Goal: Navigation & Orientation: Find specific page/section

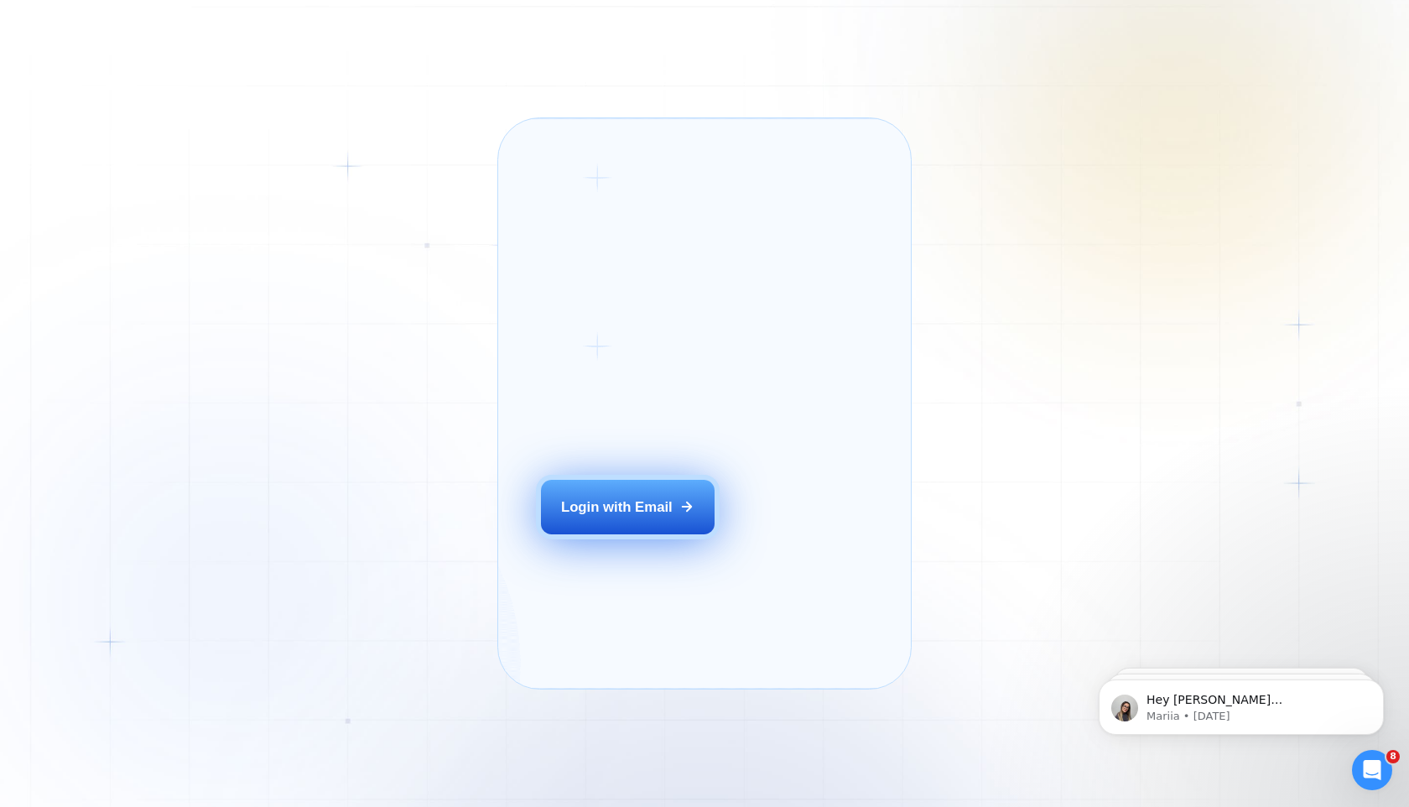
click at [615, 534] on button "Login with Email" at bounding box center [628, 507] width 174 height 55
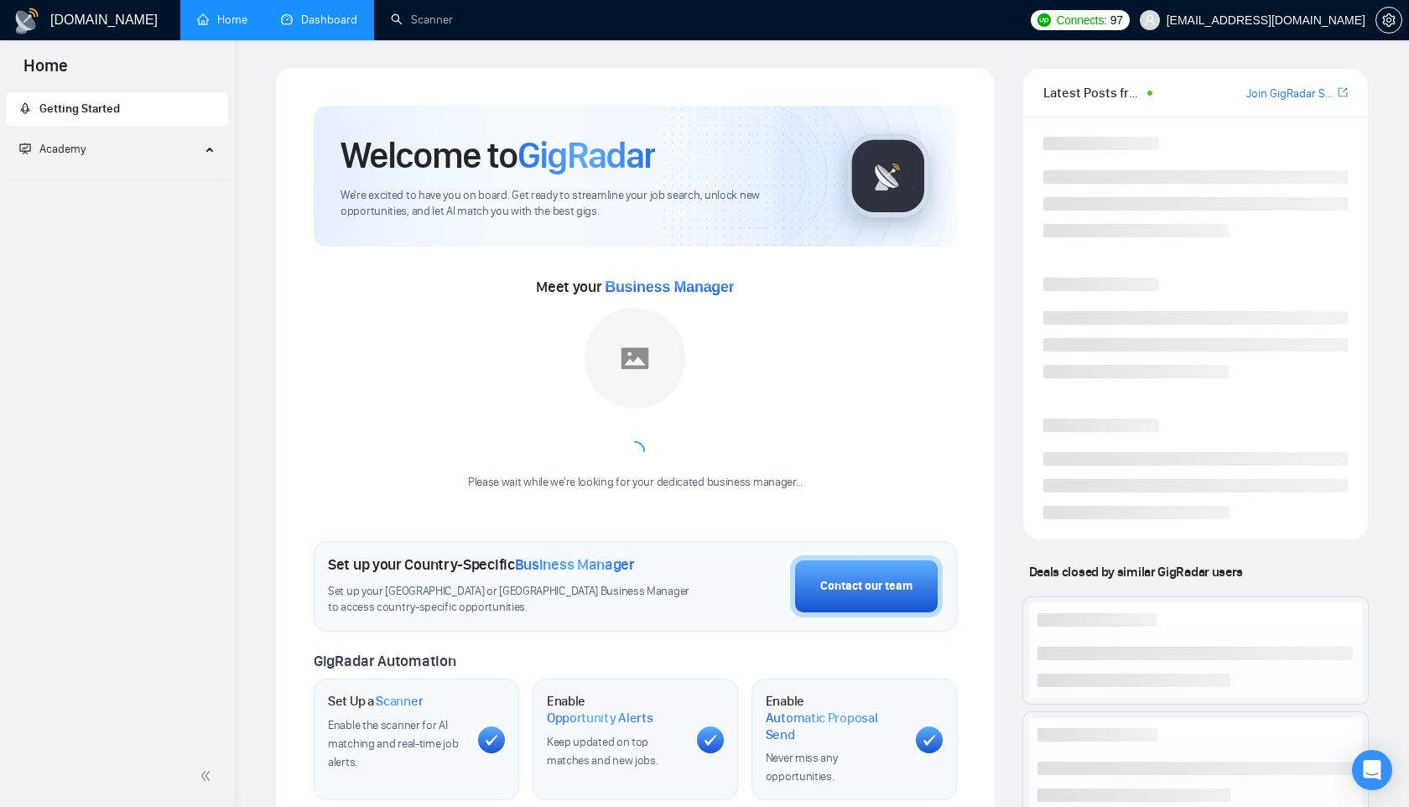
click at [281, 16] on link "Dashboard" at bounding box center [319, 20] width 76 height 14
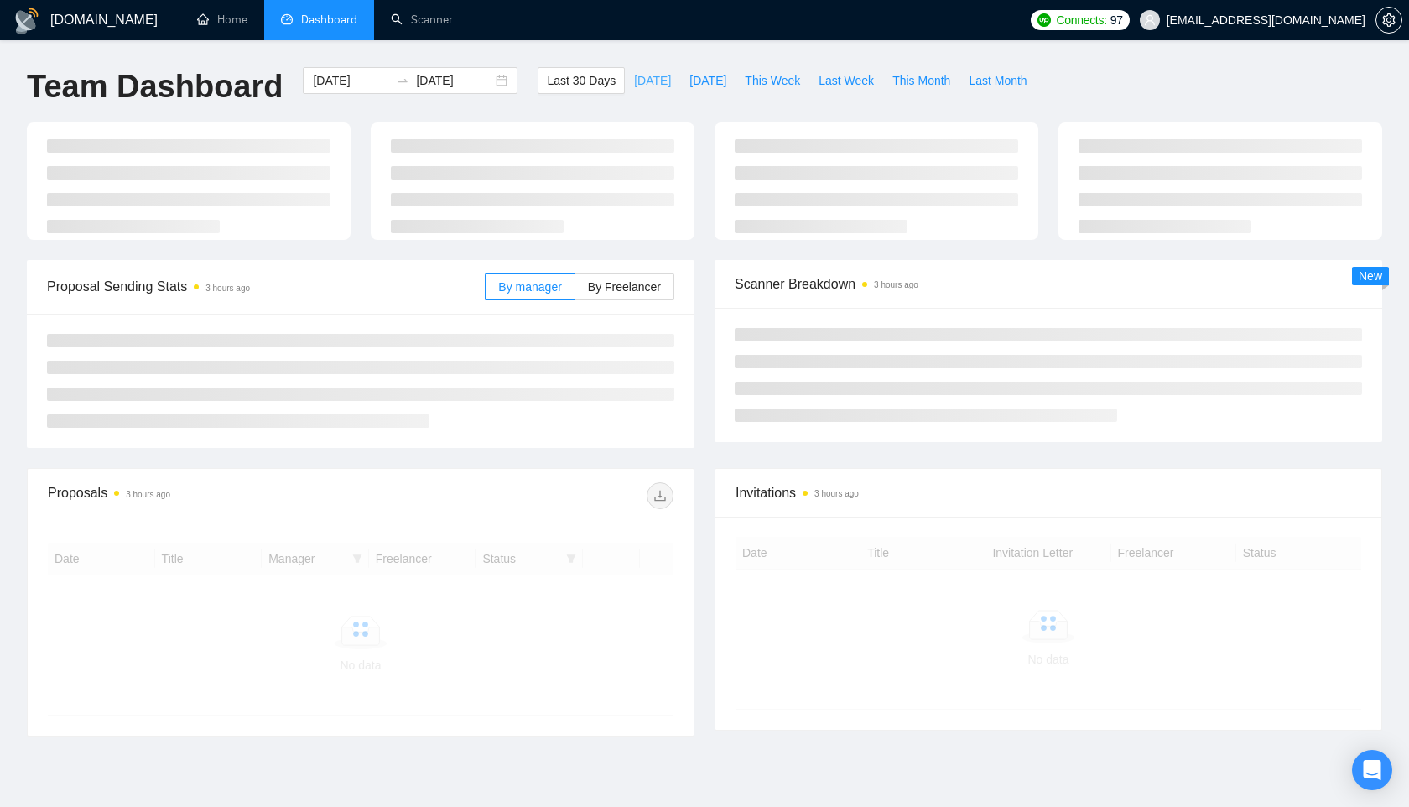
click at [634, 75] on span "[DATE]" at bounding box center [652, 80] width 37 height 18
type input "2025-09-30"
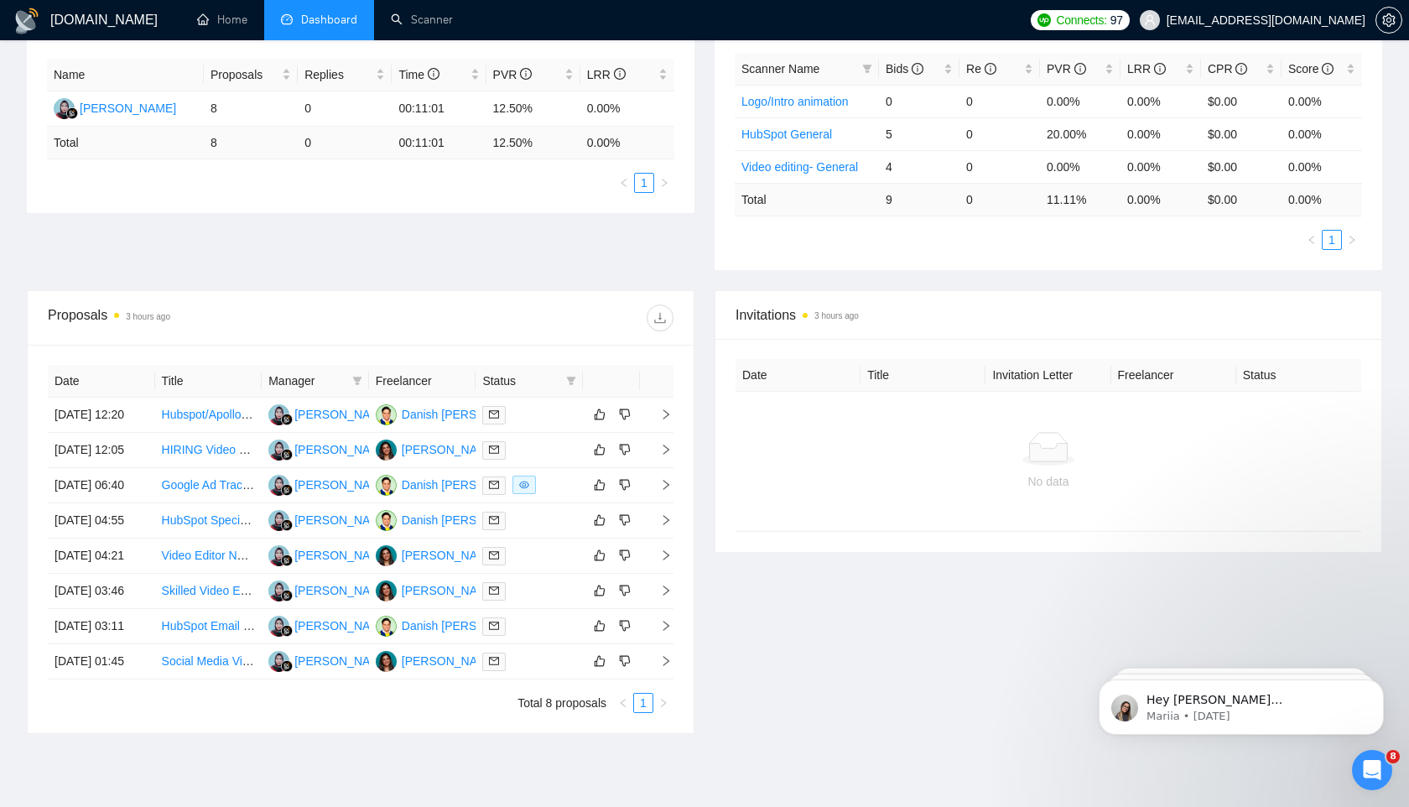
scroll to position [347, 0]
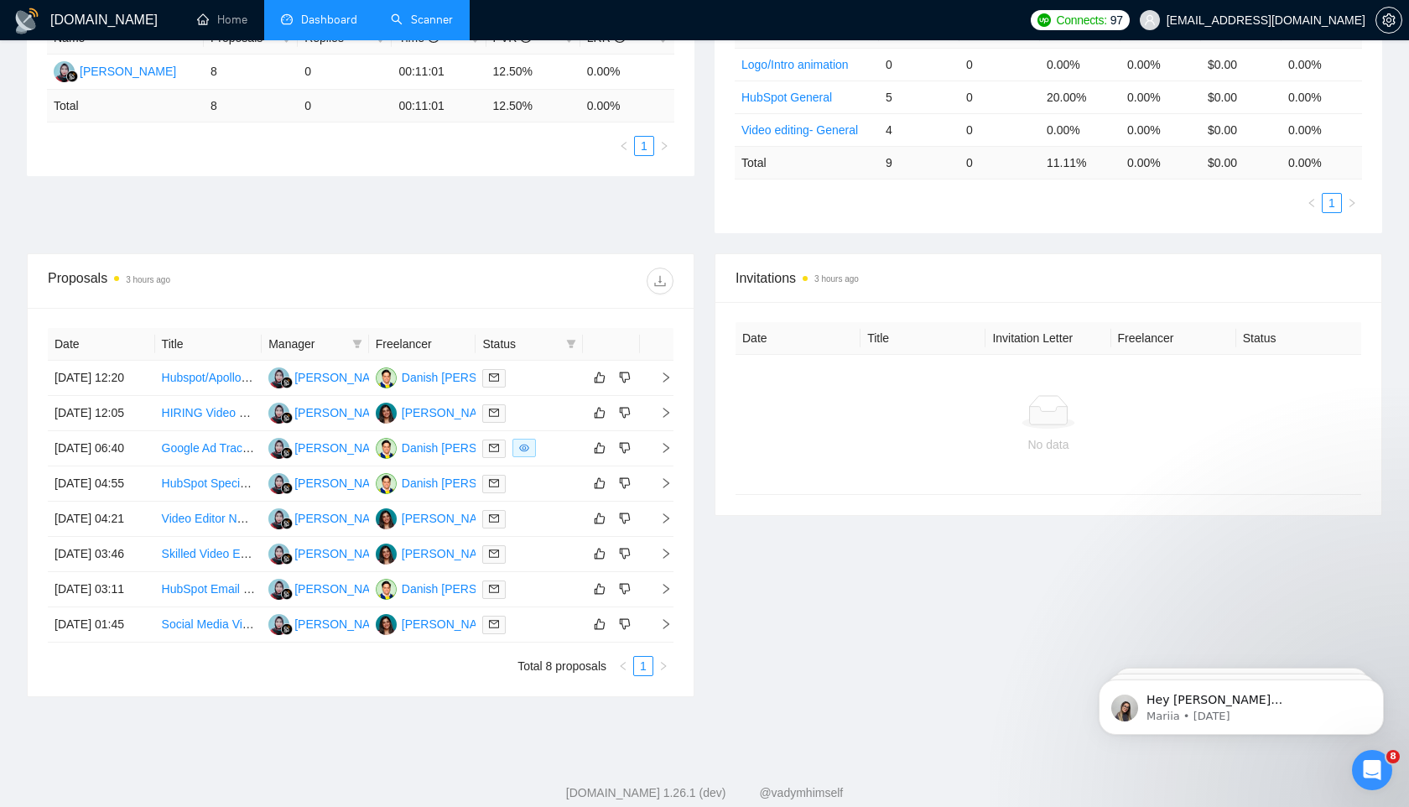
click at [432, 13] on link "Scanner" at bounding box center [422, 20] width 62 height 14
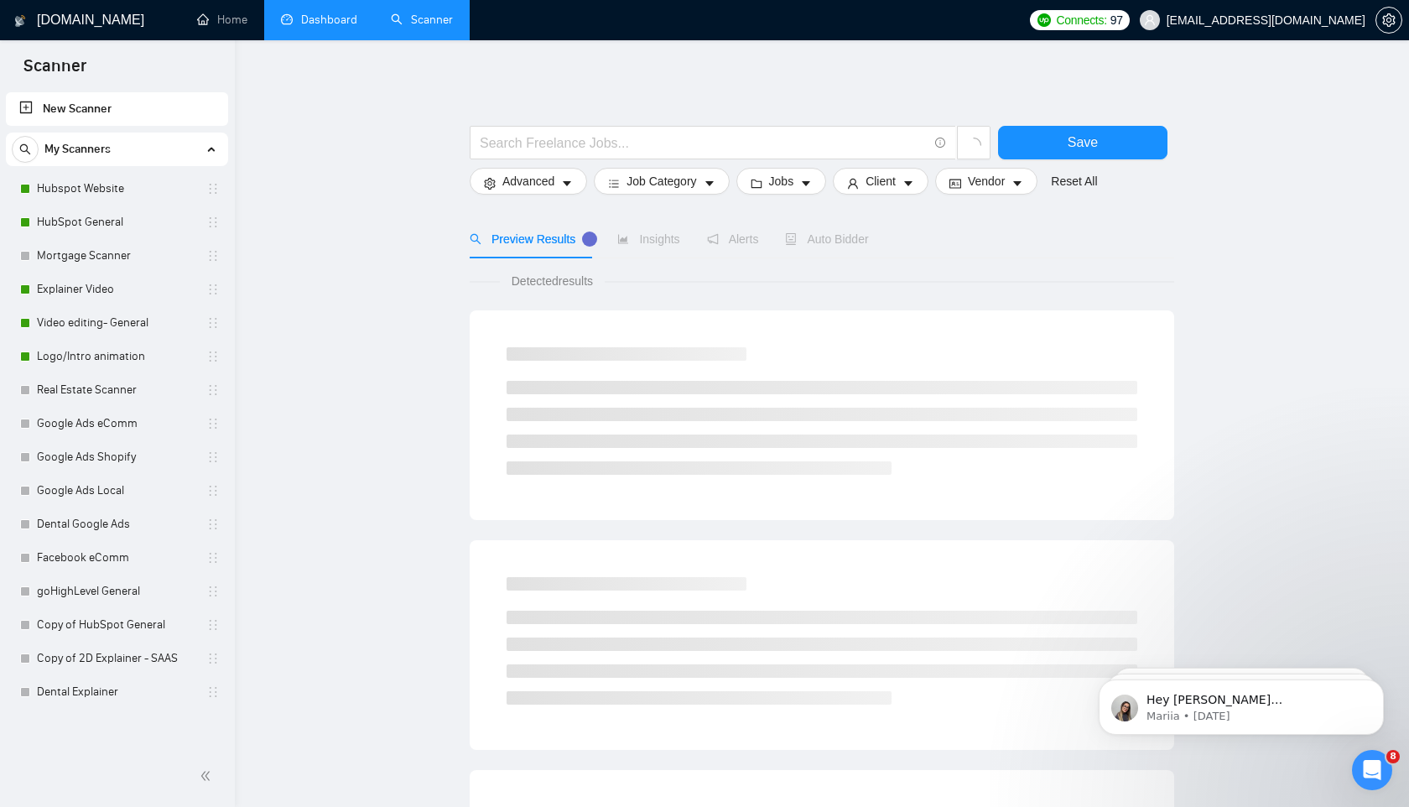
click at [301, 27] on link "Dashboard" at bounding box center [319, 20] width 76 height 14
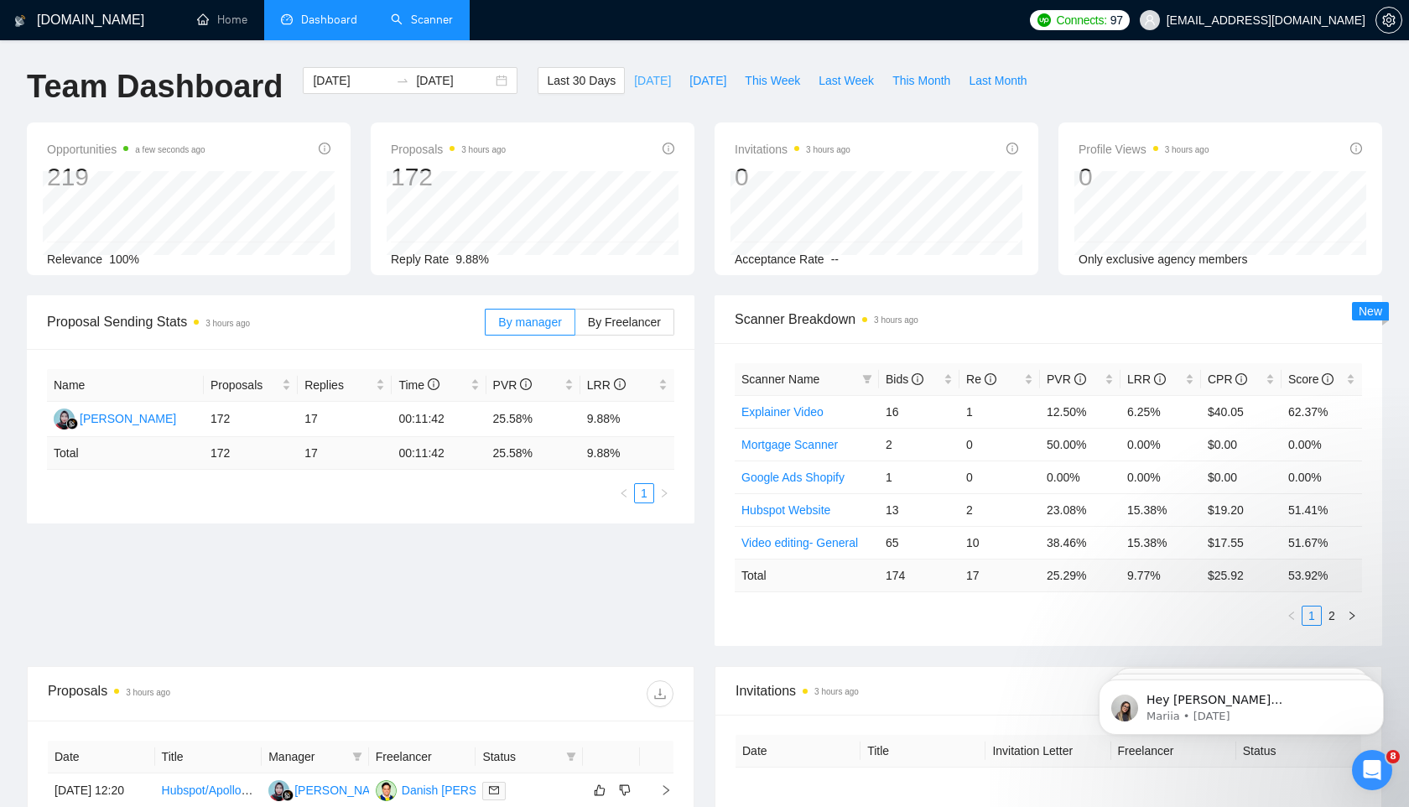
click at [640, 74] on span "[DATE]" at bounding box center [652, 80] width 37 height 18
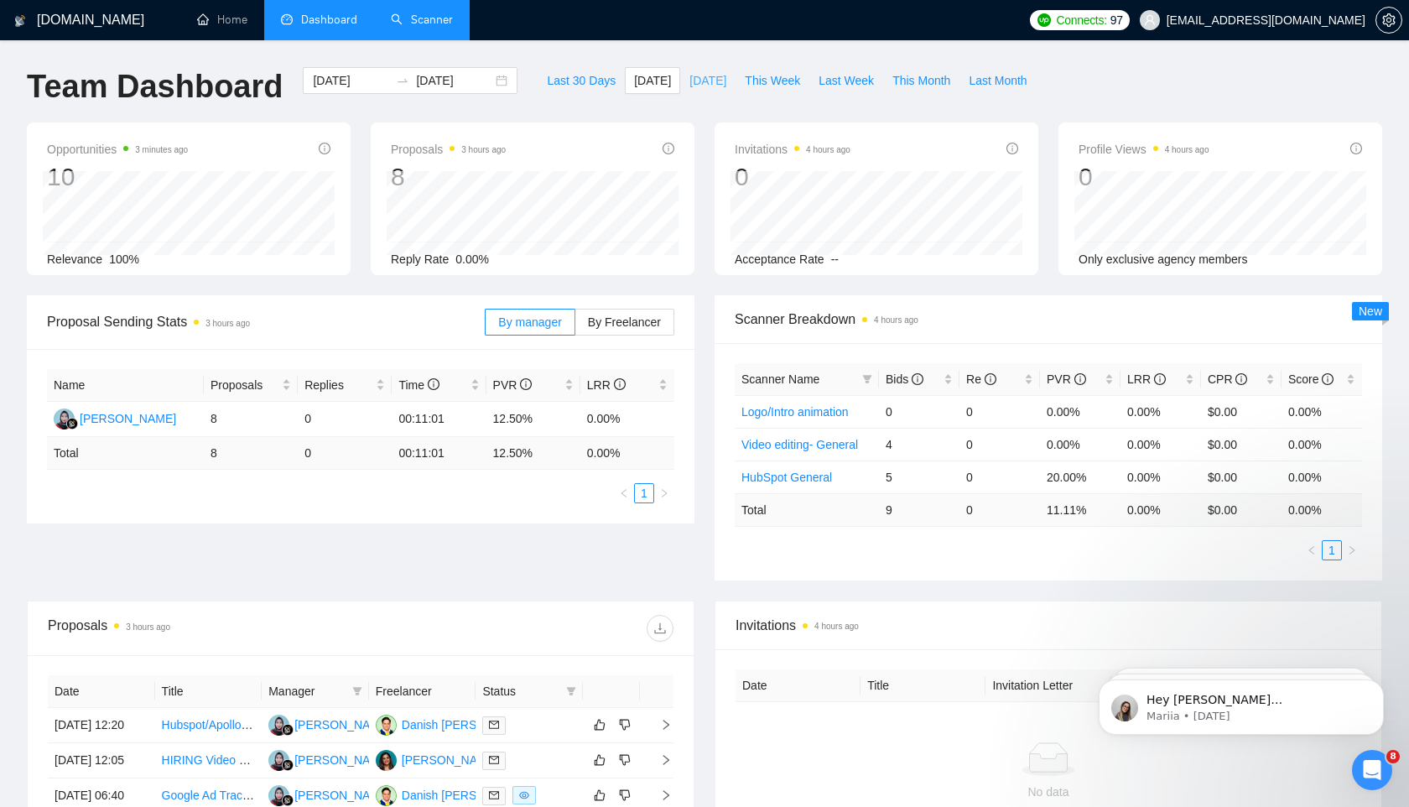
click at [709, 86] on span "[DATE]" at bounding box center [707, 80] width 37 height 18
type input "[DATE]"
